Goal: Task Accomplishment & Management: Complete application form

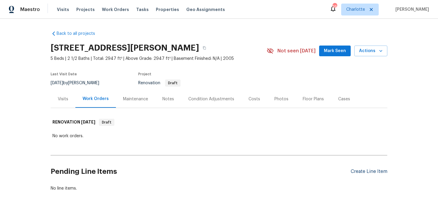
click at [364, 174] on div "Create Line Item" at bounding box center [369, 172] width 37 height 6
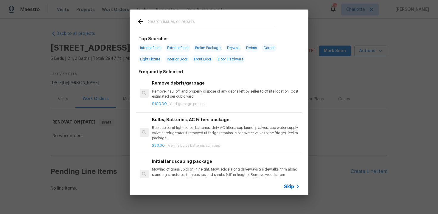
click at [292, 187] on span "Skip" at bounding box center [289, 187] width 10 height 6
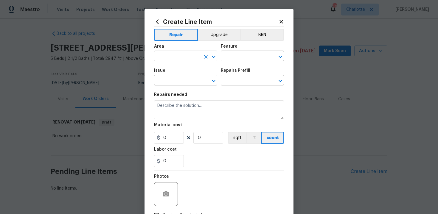
click at [194, 53] on input "text" at bounding box center [177, 56] width 47 height 9
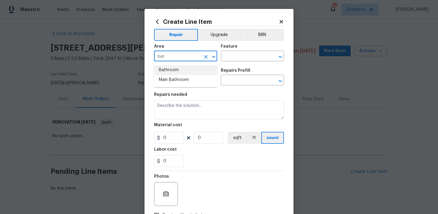
click at [191, 69] on li "Bathroom" at bounding box center [185, 70] width 63 height 10
type input "Bathroom"
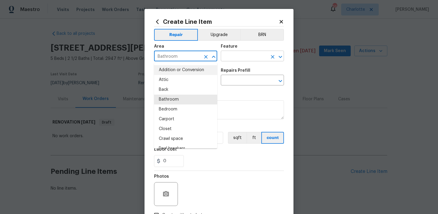
click at [239, 58] on input "text" at bounding box center [244, 56] width 47 height 9
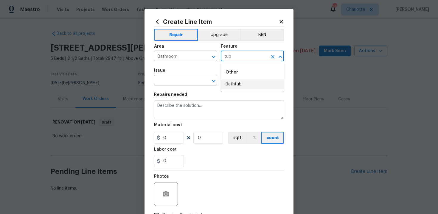
click at [239, 81] on li "Bathtub" at bounding box center [252, 85] width 63 height 10
type input "Bathtub"
click at [190, 82] on input "text" at bounding box center [177, 80] width 47 height 9
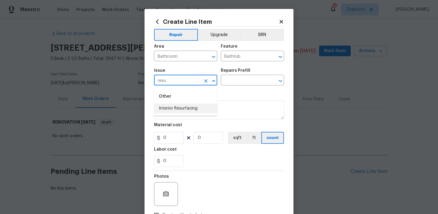
click at [192, 109] on li "Interior Resurfacing" at bounding box center [185, 109] width 63 height 10
type input "Interior Resurfacing"
click at [247, 80] on input "text" at bounding box center [244, 80] width 47 height 9
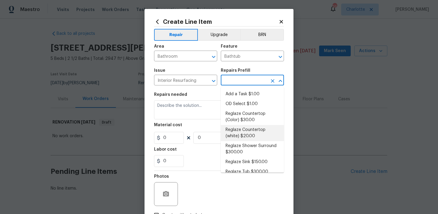
scroll to position [7, 0]
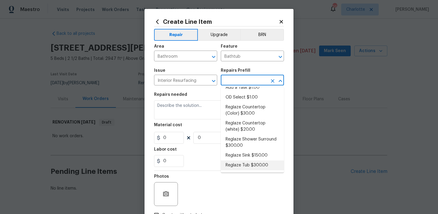
click at [251, 164] on li "Reglaze Tub $300.00" at bounding box center [252, 166] width 63 height 10
type input "Reglaze Tub $300.00"
type textarea "Prep, mask, clean and reglaze the tub (white) both on the in and outer sides. H…"
type input "300"
type input "1"
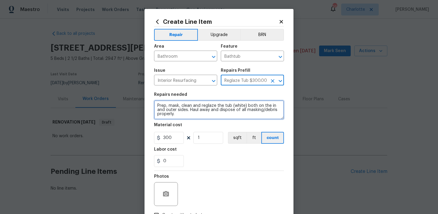
click at [155, 105] on textarea "Prep, mask, clean and reglaze the tub (white) both on the in and outer sides. H…" at bounding box center [219, 110] width 130 height 19
click at [212, 116] on textarea "#sala - Prep, mask, clean and reglaze the tub (white) both on the in and outer …" at bounding box center [219, 110] width 130 height 19
paste textarea "Secondary full bath"
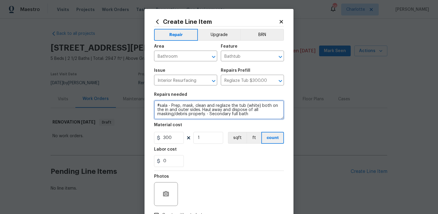
type textarea "#sala - Prep, mask, clean and reglaze the tub (white) both on the in and outer …"
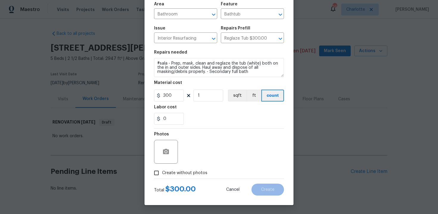
click at [182, 174] on span "Create without photos" at bounding box center [184, 173] width 45 height 6
click at [162, 174] on input "Create without photos" at bounding box center [156, 173] width 11 height 11
checkbox input "true"
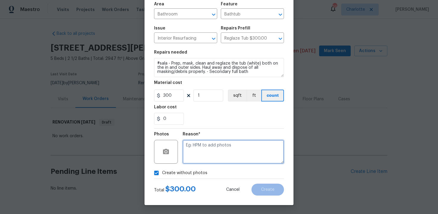
click at [208, 155] on textarea at bounding box center [233, 152] width 101 height 24
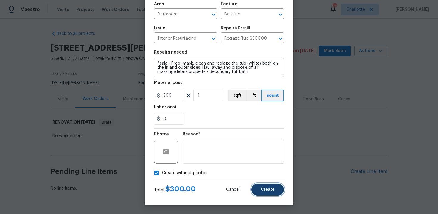
click at [269, 190] on span "Create" at bounding box center [267, 190] width 13 height 4
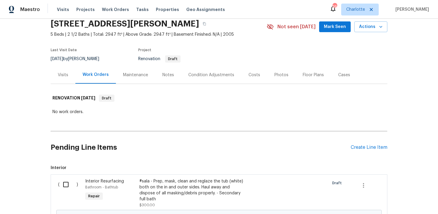
scroll to position [24, 0]
click at [374, 146] on div "Create Line Item" at bounding box center [369, 148] width 37 height 6
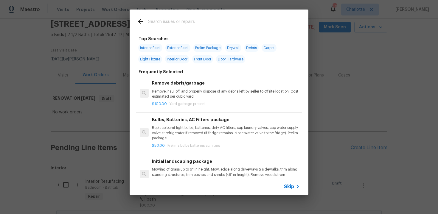
click at [289, 185] on span "Skip" at bounding box center [289, 187] width 10 height 6
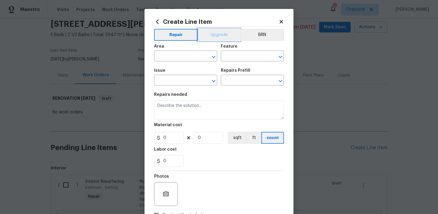
click at [218, 35] on button "Upgrade" at bounding box center [219, 35] width 43 height 12
click at [188, 59] on input "text" at bounding box center [177, 56] width 47 height 9
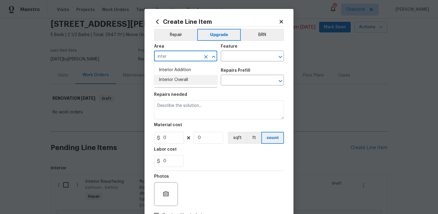
click at [195, 83] on li "Interior Overall" at bounding box center [185, 80] width 63 height 10
type input "Interior Overall"
click at [241, 57] on input "text" at bounding box center [244, 56] width 47 height 9
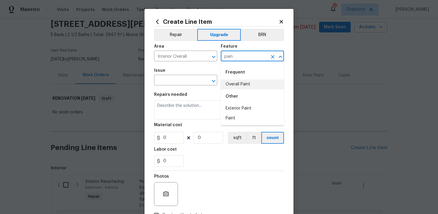
click at [244, 84] on li "Overall Paint" at bounding box center [252, 85] width 63 height 10
type input "Overall Paint"
click at [183, 80] on input "text" at bounding box center [177, 80] width 47 height 9
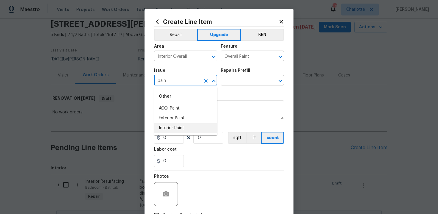
click at [185, 128] on li "Interior Paint" at bounding box center [185, 128] width 63 height 10
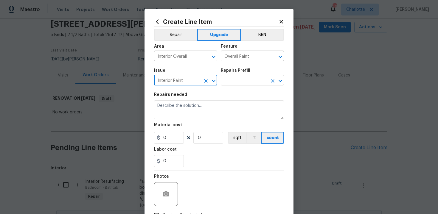
type input "Interior Paint"
click at [242, 81] on input "text" at bounding box center [244, 80] width 47 height 9
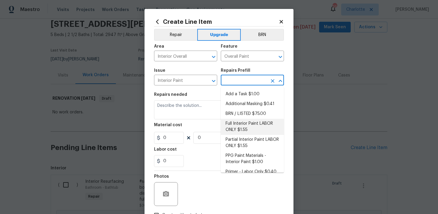
click at [251, 126] on li "Full Interior Paint LABOR ONLY $1.55" at bounding box center [252, 127] width 63 height 16
type input "Full Interior Paint LABOR ONLY $1.55"
type textarea "Full Interior paint - (walls, ceilings, trim, and doors) - PAINT PROVIDED BY OP…"
type input "1.55"
type input "1"
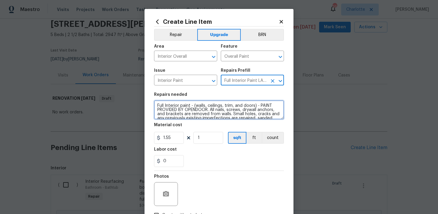
click at [155, 105] on textarea "Full Interior paint - (walls, ceilings, trim, and doors) - PAINT PROVIDED BY OP…" at bounding box center [219, 110] width 130 height 19
type textarea "#sala - Full Interior paint - (walls, ceilings, trim, and doors) - PAINT PROVID…"
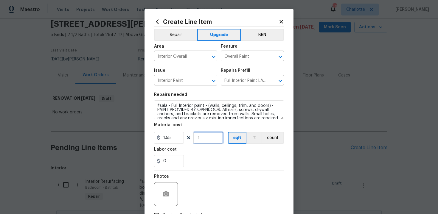
click at [208, 141] on input "1" at bounding box center [209, 138] width 30 height 12
type input "2947"
click at [236, 158] on div "0" at bounding box center [219, 161] width 130 height 12
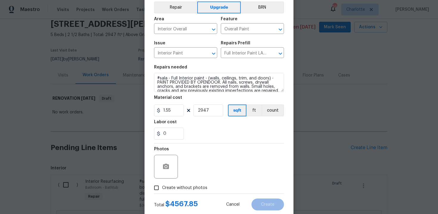
scroll to position [43, 0]
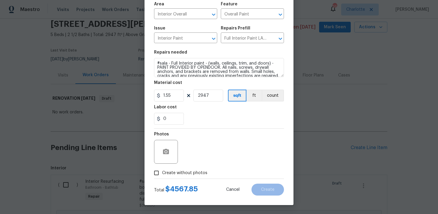
click at [196, 171] on span "Create without photos" at bounding box center [184, 173] width 45 height 6
click at [162, 171] on input "Create without photos" at bounding box center [156, 173] width 11 height 11
checkbox input "true"
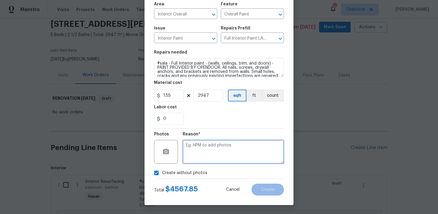
click at [209, 163] on textarea at bounding box center [233, 152] width 101 height 24
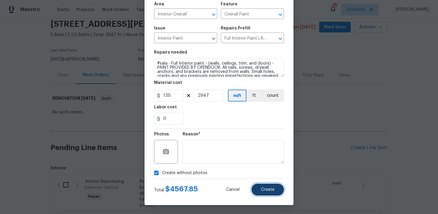
click at [262, 187] on button "Create" at bounding box center [268, 190] width 33 height 12
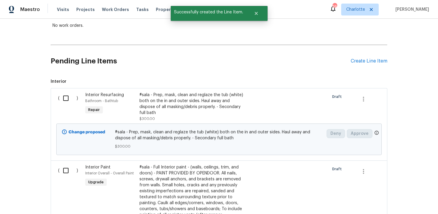
scroll to position [95, 0]
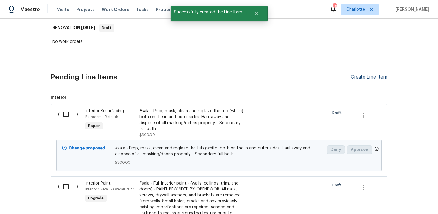
click at [371, 77] on div "Create Line Item" at bounding box center [369, 78] width 37 height 6
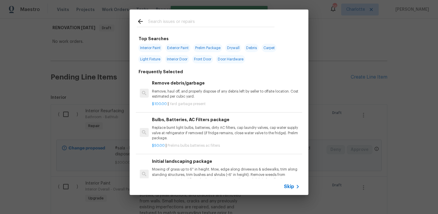
click at [289, 183] on div "Skip" at bounding box center [292, 186] width 17 height 7
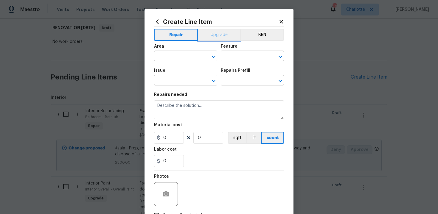
click at [219, 35] on button "Upgrade" at bounding box center [219, 35] width 43 height 12
click at [192, 54] on input "text" at bounding box center [177, 56] width 47 height 9
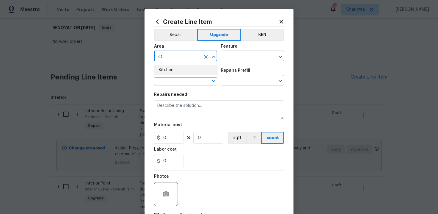
click at [183, 69] on li "Kitchen" at bounding box center [185, 70] width 63 height 10
type input "Kitchen"
click at [236, 59] on input "text" at bounding box center [244, 56] width 47 height 9
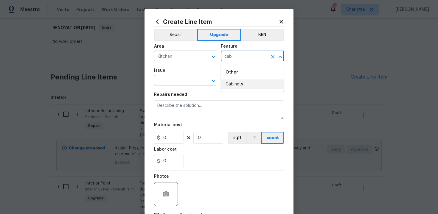
click at [239, 88] on li "Cabinets" at bounding box center [252, 85] width 63 height 10
type input "Cabinets"
click at [182, 81] on input "text" at bounding box center [177, 80] width 47 height 9
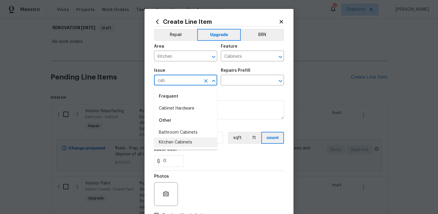
click at [187, 140] on li "Kitchen Cabinets" at bounding box center [185, 143] width 63 height 10
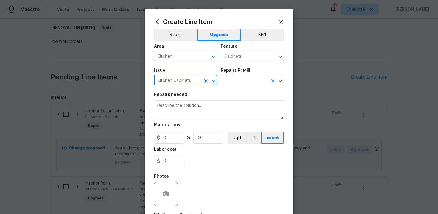
type input "Kitchen Cabinets"
click at [241, 82] on input "text" at bounding box center [244, 80] width 47 height 9
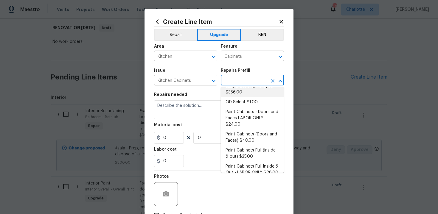
scroll to position [78, 0]
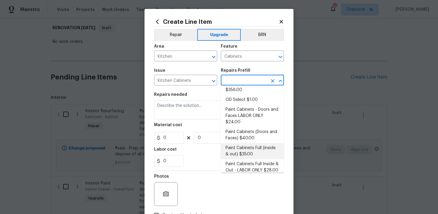
click at [255, 143] on li "Paint Cabinets Full (inside & out) $35.00" at bounding box center [252, 151] width 63 height 16
type input "Paint Cabinets Full (inside & out) $35.00"
type textarea "Prep, sand, mask and apply 2 coats of paint to the kitchen cabinet doors, inter…"
type input "35"
type input "1"
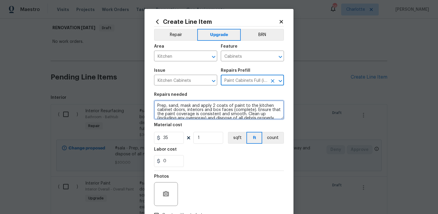
click at [155, 106] on textarea "Prep, sand, mask and apply 2 coats of paint to the kitchen cabinet doors, inter…" at bounding box center [219, 110] width 130 height 19
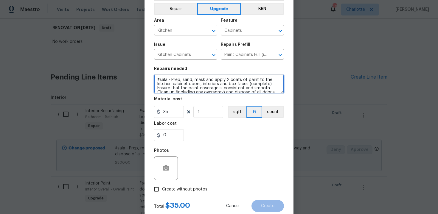
scroll to position [43, 0]
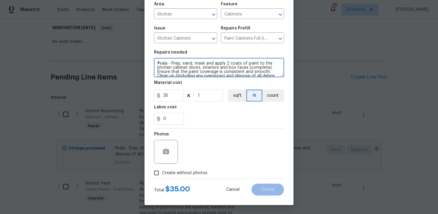
type textarea "#sala - Prep, sand, mask and apply 2 coats of paint to the kitchen cabinet door…"
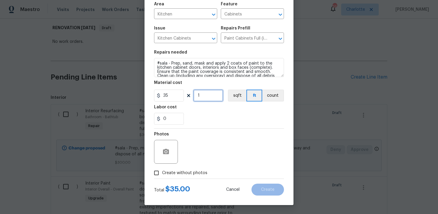
click at [206, 97] on input "1" at bounding box center [209, 96] width 30 height 12
type input "68"
click at [180, 174] on span "Create without photos" at bounding box center [184, 173] width 45 height 6
click at [162, 174] on input "Create without photos" at bounding box center [156, 173] width 11 height 11
checkbox input "true"
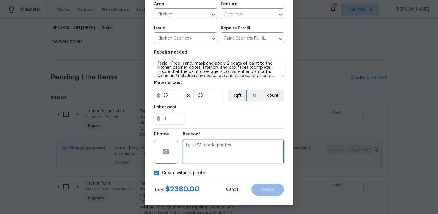
click at [206, 160] on textarea at bounding box center [233, 152] width 101 height 24
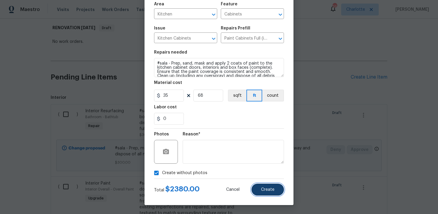
click at [265, 191] on span "Create" at bounding box center [267, 190] width 13 height 4
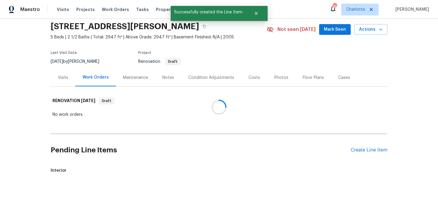
scroll to position [95, 0]
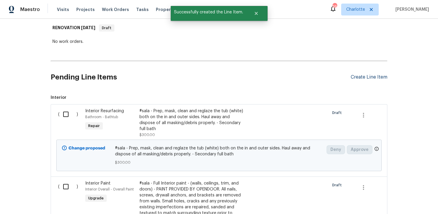
click at [370, 76] on div "Create Line Item" at bounding box center [369, 78] width 37 height 6
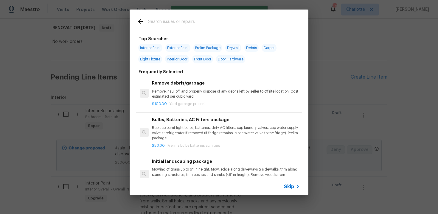
click at [290, 186] on span "Skip" at bounding box center [289, 187] width 10 height 6
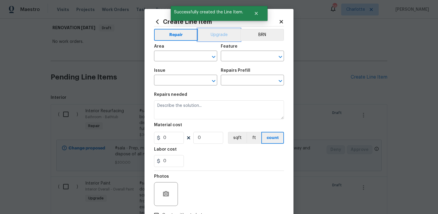
click at [215, 36] on button "Upgrade" at bounding box center [219, 35] width 43 height 12
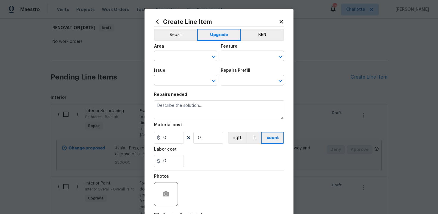
click at [189, 51] on div "Area" at bounding box center [185, 48] width 63 height 8
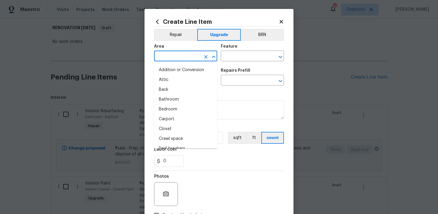
click at [176, 58] on input "text" at bounding box center [177, 56] width 47 height 9
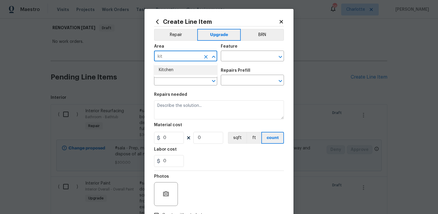
click at [181, 72] on li "Kitchen" at bounding box center [185, 70] width 63 height 10
type input "Kitchen"
click at [245, 57] on input "text" at bounding box center [244, 56] width 47 height 9
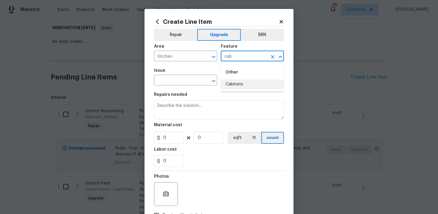
click at [243, 84] on li "Cabinets" at bounding box center [252, 85] width 63 height 10
type input "Cabinets"
click at [182, 81] on input "text" at bounding box center [177, 80] width 47 height 9
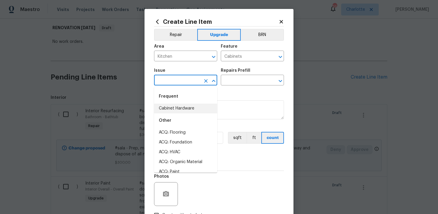
click at [183, 108] on li "Cabinet Hardware" at bounding box center [185, 109] width 63 height 10
type input "Cabinet Hardware"
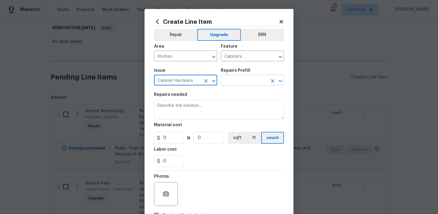
click at [240, 81] on input "text" at bounding box center [244, 80] width 47 height 9
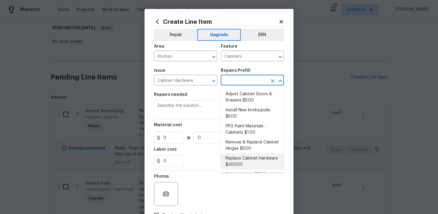
click at [241, 157] on li "Replace Cabinet Hardware $300.00" at bounding box center [252, 162] width 63 height 16
type input "Replace Cabinet Hardware $300.00"
type textarea "Replace cabinet hardware with new hinges and pulls. HPM to provide specs"
type input "300"
type input "1"
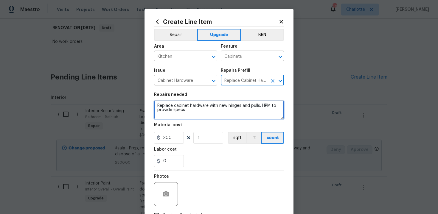
click at [155, 104] on textarea "Replace cabinet hardware with new hinges and pulls. HPM to provide specs" at bounding box center [219, 110] width 130 height 19
type textarea "#sala - Replace cabinet hardware with new hinges and pulls. HPM to provide specs"
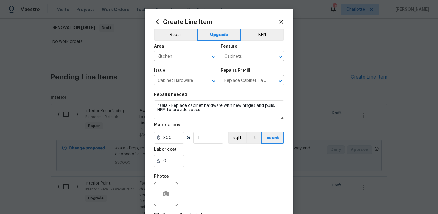
click at [213, 157] on div "0" at bounding box center [219, 161] width 130 height 12
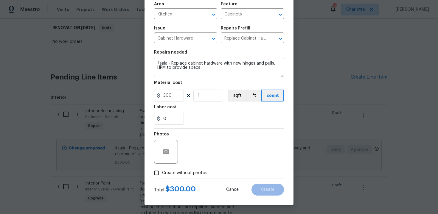
click at [186, 172] on span "Create without photos" at bounding box center [184, 173] width 45 height 6
click at [162, 172] on input "Create without photos" at bounding box center [156, 173] width 11 height 11
checkbox input "true"
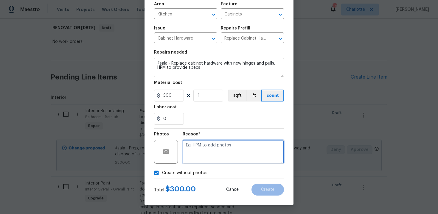
click at [209, 155] on textarea at bounding box center [233, 152] width 101 height 24
type textarea "n"
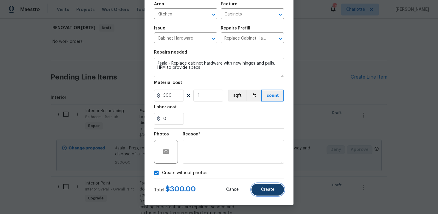
click at [273, 192] on button "Create" at bounding box center [268, 190] width 33 height 12
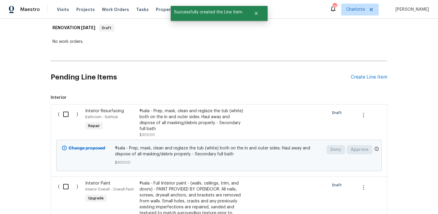
scroll to position [95, 0]
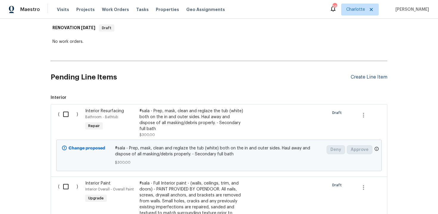
click at [363, 77] on div "Create Line Item" at bounding box center [369, 78] width 37 height 6
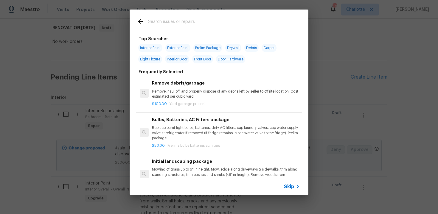
click at [290, 186] on span "Skip" at bounding box center [289, 187] width 10 height 6
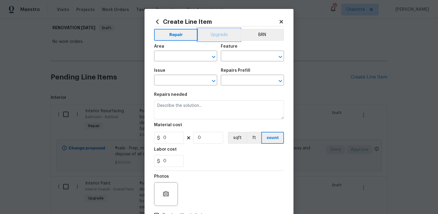
click at [216, 37] on button "Upgrade" at bounding box center [219, 35] width 43 height 12
click at [182, 56] on input "text" at bounding box center [177, 56] width 47 height 9
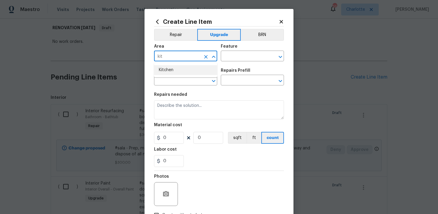
click at [180, 73] on li "Kitchen" at bounding box center [185, 70] width 63 height 10
type input "Kitchen"
click at [230, 58] on input "text" at bounding box center [244, 56] width 47 height 9
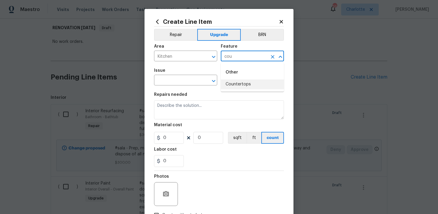
click at [242, 88] on li "Countertops" at bounding box center [252, 85] width 63 height 10
type input "Countertops"
click at [177, 83] on input "text" at bounding box center [177, 80] width 47 height 9
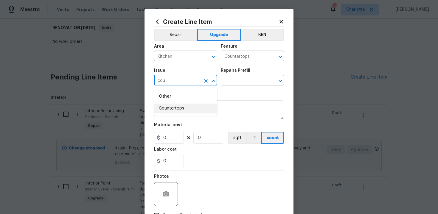
click at [183, 106] on li "Countertops" at bounding box center [185, 109] width 63 height 10
type input "Countertops"
click at [238, 82] on input "text" at bounding box center [244, 80] width 47 height 9
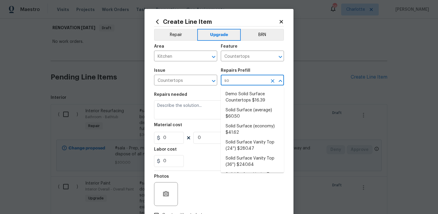
type input "sol"
click at [244, 111] on li "Solid Surface (average) $60.50" at bounding box center [252, 114] width 63 height 16
type input "Solid Surface (average) $60.50"
type textarea "Remove the existing countertops (if present) and prep the area. Install new sol…"
type input "60.5"
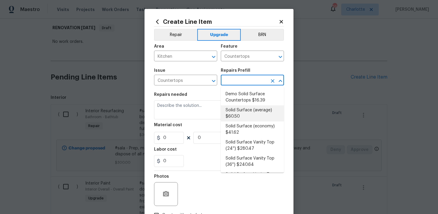
type input "1"
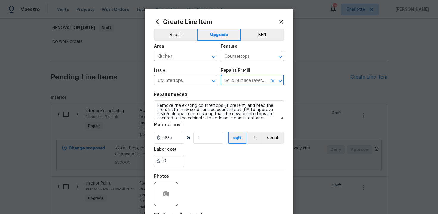
type input "Solid Surface (average) $60.50"
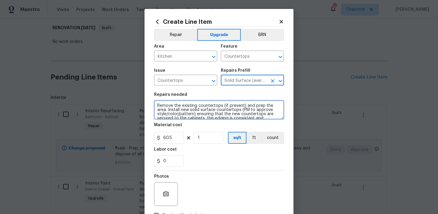
click at [155, 104] on textarea "Remove the existing countertops (if present) and prep the area. Install new sol…" at bounding box center [219, 110] width 130 height 19
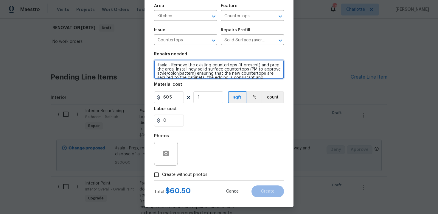
scroll to position [43, 0]
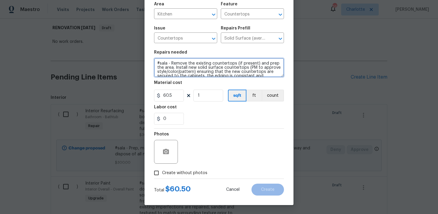
type textarea "#sala - Remove the existing countertops (if present) and prep the area. Install…"
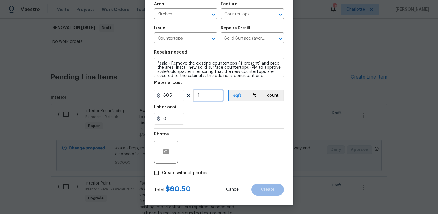
click at [206, 97] on input "1" at bounding box center [209, 96] width 30 height 12
type input "40"
click at [189, 175] on span "Create without photos" at bounding box center [184, 173] width 45 height 6
click at [162, 175] on input "Create without photos" at bounding box center [156, 173] width 11 height 11
checkbox input "true"
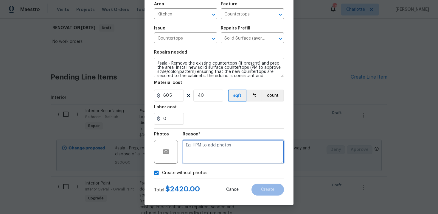
click at [214, 152] on textarea at bounding box center [233, 152] width 101 height 24
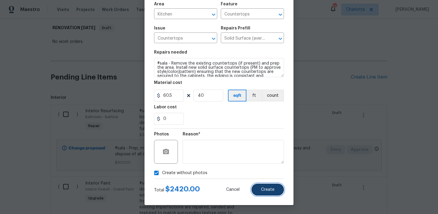
click at [276, 187] on button "Create" at bounding box center [268, 190] width 33 height 12
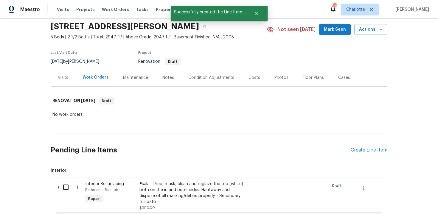
scroll to position [95, 0]
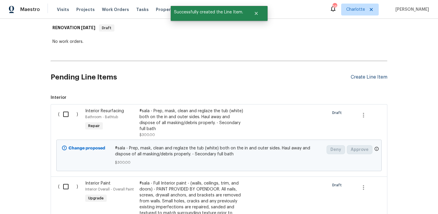
click at [367, 78] on div "Create Line Item" at bounding box center [369, 78] width 37 height 6
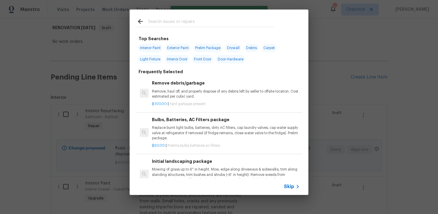
click at [287, 187] on span "Skip" at bounding box center [289, 187] width 10 height 6
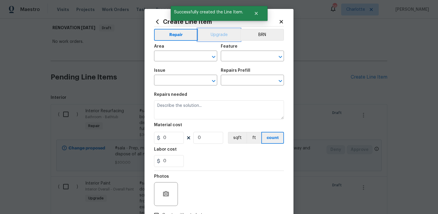
click at [218, 36] on button "Upgrade" at bounding box center [219, 35] width 43 height 12
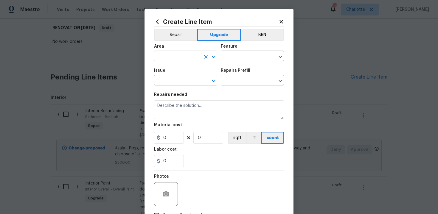
click at [192, 55] on input "text" at bounding box center [177, 56] width 47 height 9
click at [180, 72] on li "Kitchen" at bounding box center [185, 70] width 63 height 10
type input "Kitchen"
click at [233, 59] on input "text" at bounding box center [244, 56] width 47 height 9
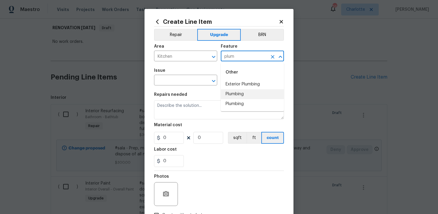
click at [234, 97] on li "Plumbing" at bounding box center [252, 94] width 63 height 10
type input "Plumbing"
click at [185, 84] on input "text" at bounding box center [177, 80] width 47 height 9
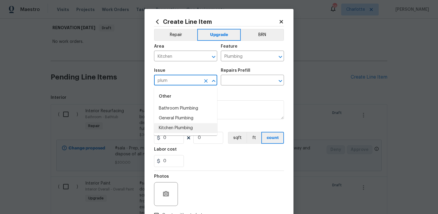
click at [187, 125] on li "Kitchen Plumbing" at bounding box center [185, 128] width 63 height 10
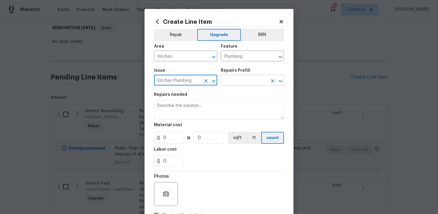
type input "Kitchen Plumbing"
click at [238, 82] on input "text" at bounding box center [244, 80] width 47 height 9
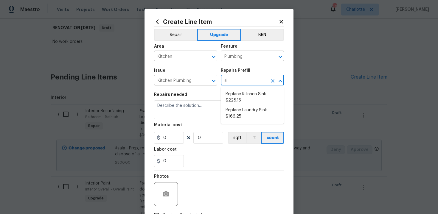
type input "sin"
click at [241, 99] on li "Replace Kitchen Sink $228.15" at bounding box center [252, 97] width 63 height 16
type input "Replace Kitchen Sink $228.15"
type textarea "Remove the existing kitchen sink and install a new single or double basin kitch…"
type input "228.15"
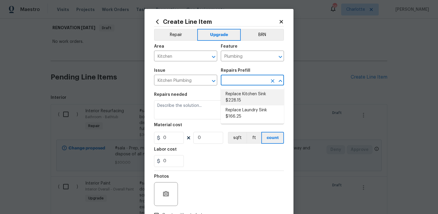
type input "1"
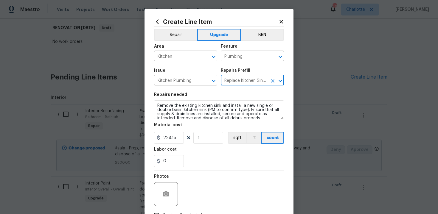
type input "Replace Kitchen Sink $228.15"
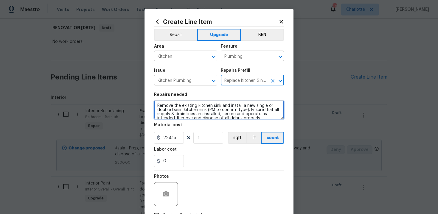
click at [156, 105] on textarea "Remove the existing kitchen sink and install a new single or double basin kitch…" at bounding box center [219, 110] width 130 height 19
type textarea "#sala - Remove the existing kitchen sink and install a new single or double bas…"
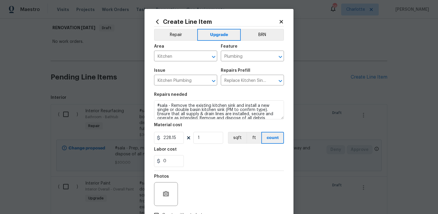
click at [215, 156] on div "0" at bounding box center [219, 161] width 130 height 12
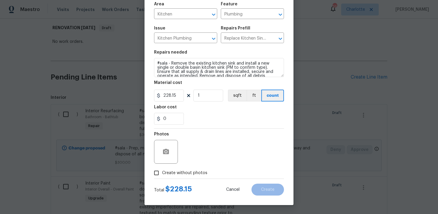
click at [188, 171] on span "Create without photos" at bounding box center [184, 173] width 45 height 6
click at [162, 171] on input "Create without photos" at bounding box center [156, 173] width 11 height 11
checkbox input "true"
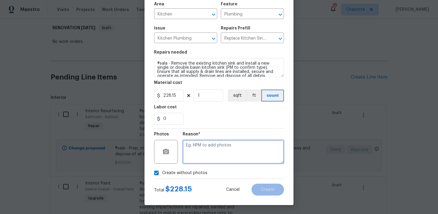
click at [211, 155] on textarea at bounding box center [233, 152] width 101 height 24
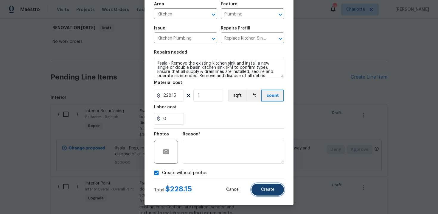
click at [273, 190] on span "Create" at bounding box center [267, 190] width 13 height 4
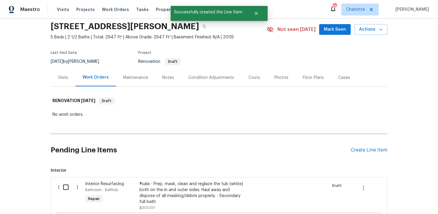
scroll to position [95, 0]
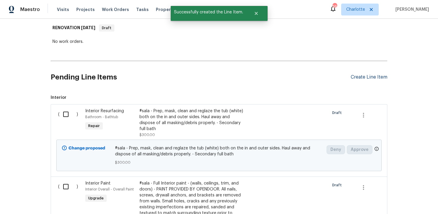
click at [366, 78] on div "Create Line Item" at bounding box center [369, 78] width 37 height 6
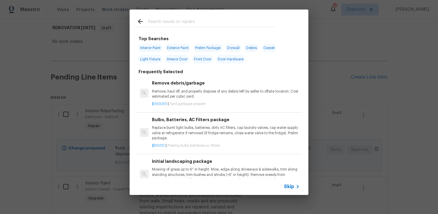
click at [288, 187] on span "Skip" at bounding box center [289, 187] width 10 height 6
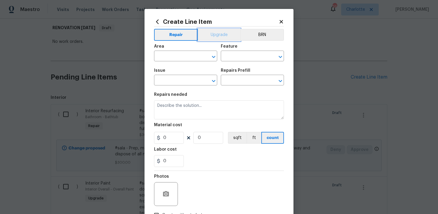
click at [216, 35] on button "Upgrade" at bounding box center [219, 35] width 43 height 12
click at [187, 57] on input "text" at bounding box center [177, 56] width 47 height 9
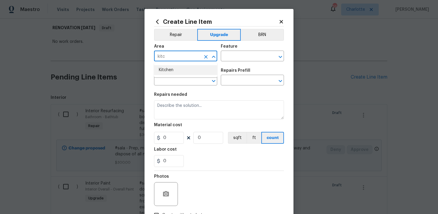
click at [180, 73] on li "Kitchen" at bounding box center [185, 70] width 63 height 10
type input "Kitchen"
click at [235, 58] on input "text" at bounding box center [244, 56] width 47 height 9
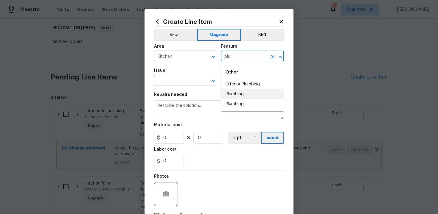
click at [237, 94] on li "Plumbing" at bounding box center [252, 94] width 63 height 10
type input "Plumbing"
click at [181, 81] on input "text" at bounding box center [177, 80] width 47 height 9
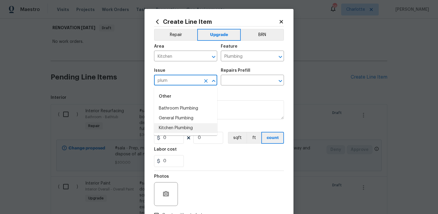
click at [182, 126] on li "Kitchen Plumbing" at bounding box center [185, 128] width 63 height 10
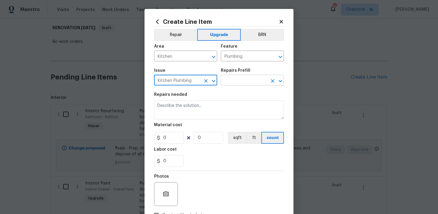
type input "Kitchen Plumbing"
click at [248, 79] on input "text" at bounding box center [244, 80] width 47 height 9
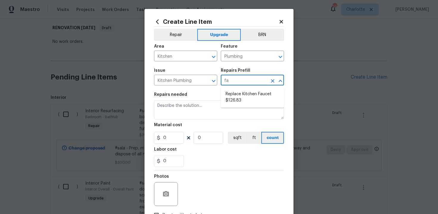
type input "fau"
click at [248, 98] on li "Replace Kitchen Faucet $126.83" at bounding box center [252, 97] width 63 height 16
type input "Replace Kitchen Faucet $126.83"
type textarea "Remove the existing kitchen faucet, prep the area and install a new kitchen fau…"
type input "126.83"
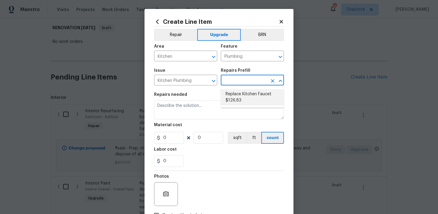
type input "1"
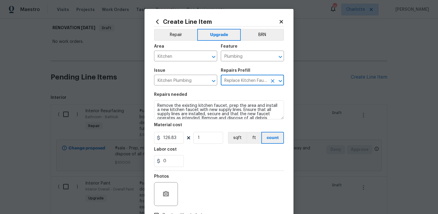
type input "Replace Kitchen Faucet $126.83"
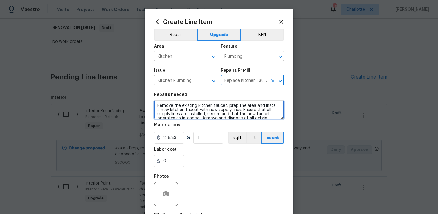
click at [155, 106] on textarea "Remove the existing kitchen faucet, prep the area and install a new kitchen fau…" at bounding box center [219, 110] width 130 height 19
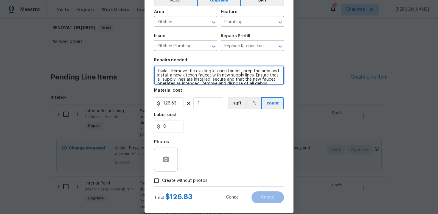
scroll to position [43, 0]
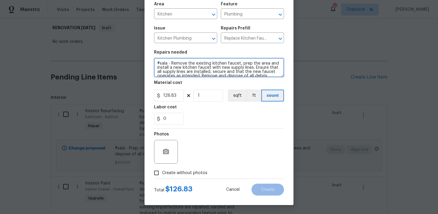
type textarea "#sala - Remove the existing kitchen faucet, prep the area and install a new kit…"
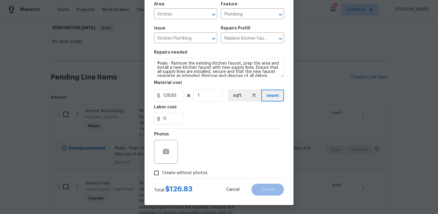
click at [189, 174] on span "Create without photos" at bounding box center [184, 173] width 45 height 6
click at [162, 174] on input "Create without photos" at bounding box center [156, 173] width 11 height 11
checkbox input "true"
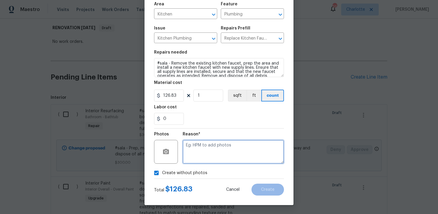
click at [217, 155] on textarea at bounding box center [233, 152] width 101 height 24
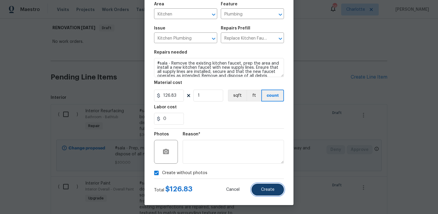
click at [267, 193] on button "Create" at bounding box center [268, 190] width 33 height 12
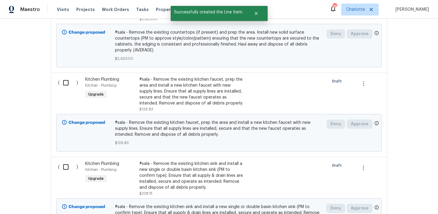
scroll to position [671, 0]
